Goal: Task Accomplishment & Management: Manage account settings

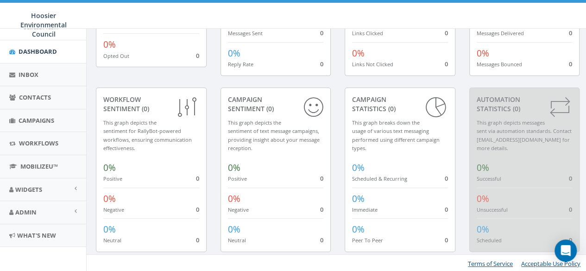
scroll to position [126, 0]
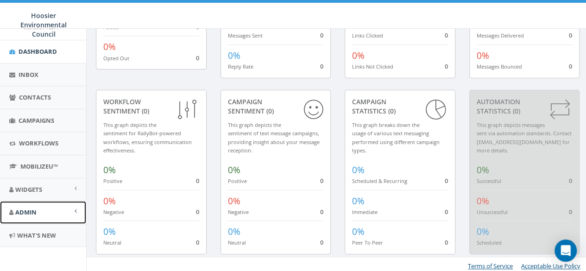
click at [29, 216] on link "Admin" at bounding box center [43, 212] width 86 height 23
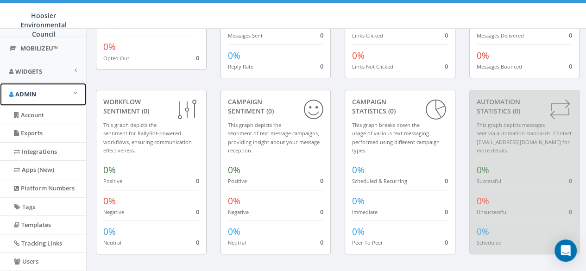
scroll to position [184, 0]
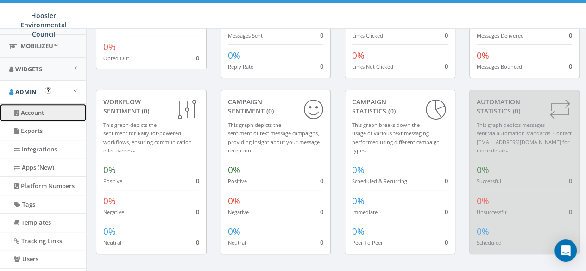
click at [41, 115] on link "Account" at bounding box center [43, 113] width 86 height 18
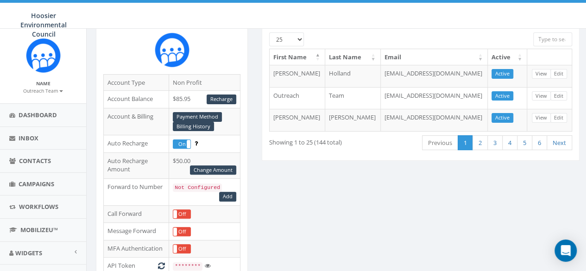
scroll to position [103, 0]
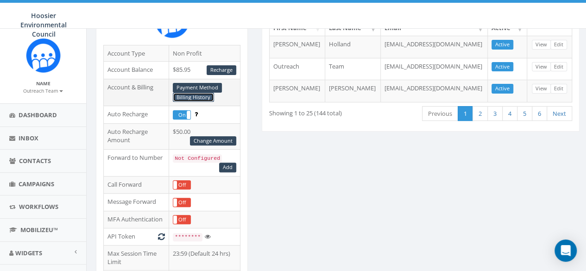
click at [199, 97] on link "Billing History" at bounding box center [193, 98] width 41 height 10
